Goal: Subscribe to service/newsletter

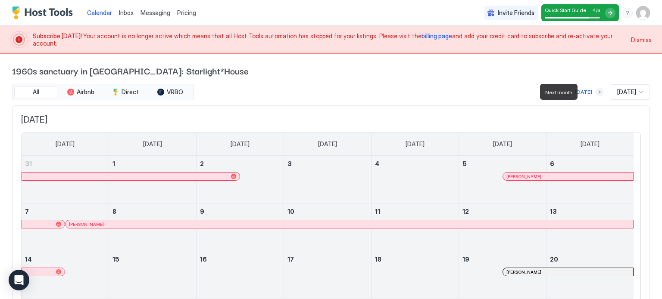
click at [595, 93] on button "Next month" at bounding box center [599, 92] width 9 height 9
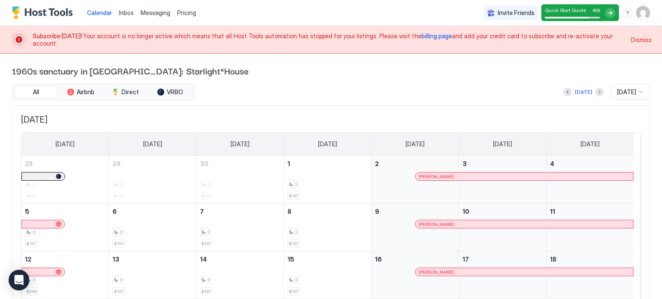
click at [421, 40] on span "billing page" at bounding box center [436, 35] width 31 height 7
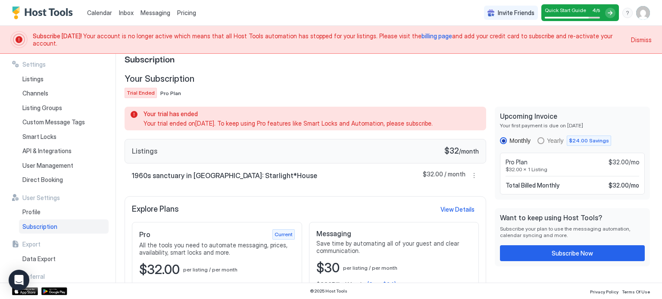
scroll to position [42, 0]
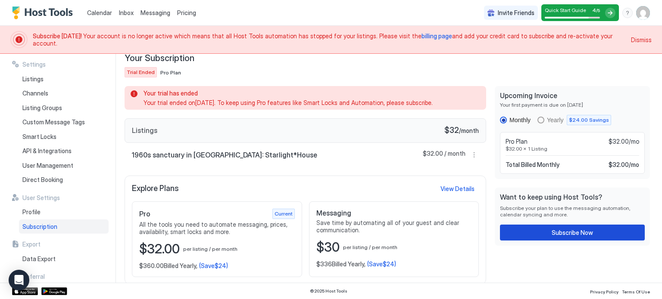
click at [530, 232] on button "Subscribe Now" at bounding box center [572, 233] width 145 height 16
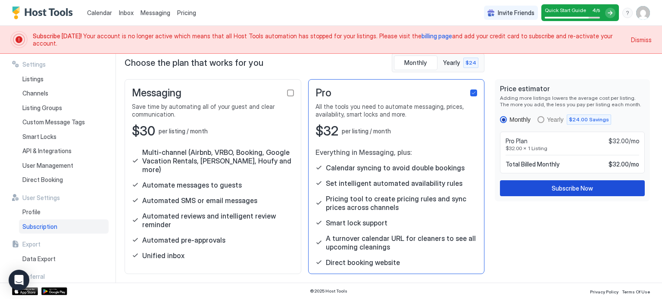
click at [529, 193] on button "Subscribe Now" at bounding box center [572, 189] width 145 height 16
